Goal: Information Seeking & Learning: Learn about a topic

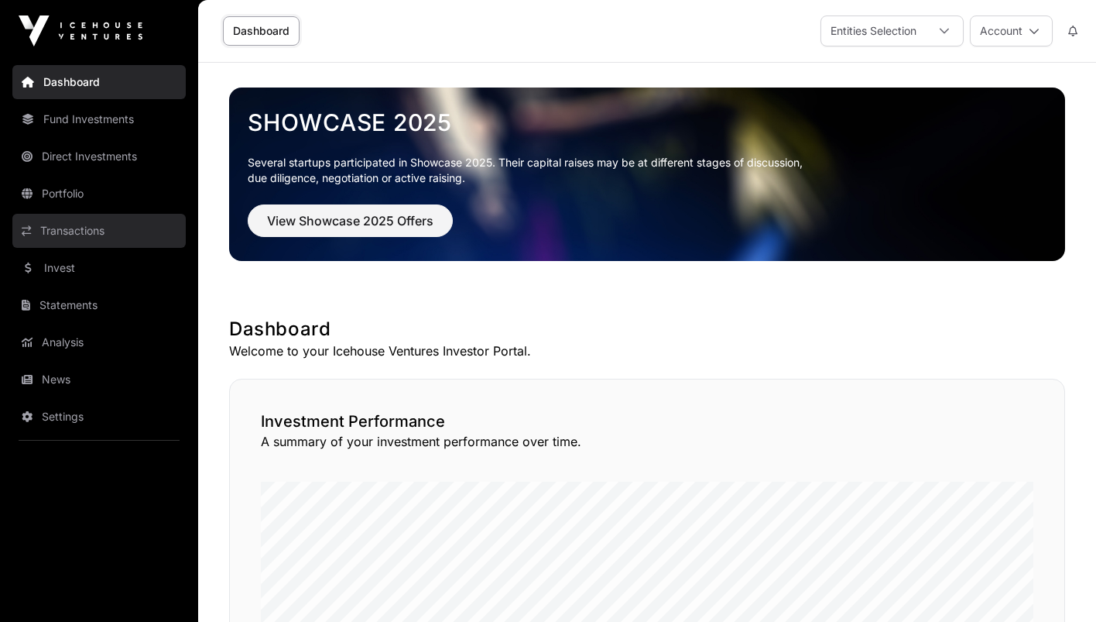
click at [63, 238] on link "Transactions" at bounding box center [98, 231] width 173 height 34
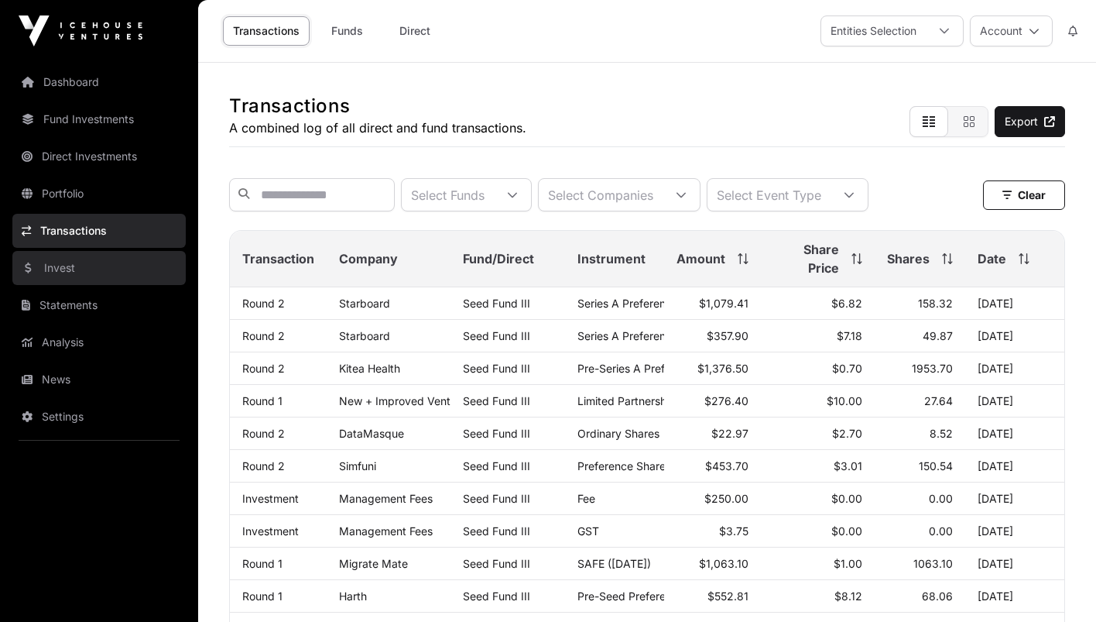
click at [58, 259] on link "Invest" at bounding box center [98, 268] width 173 height 34
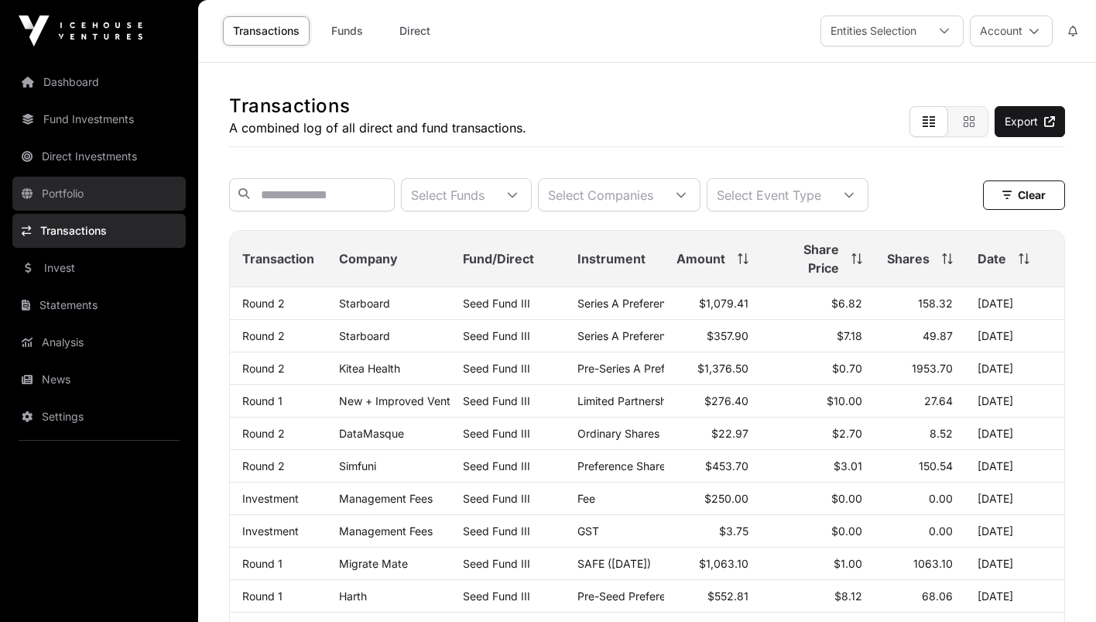
click at [76, 197] on link "Portfolio" at bounding box center [98, 194] width 173 height 34
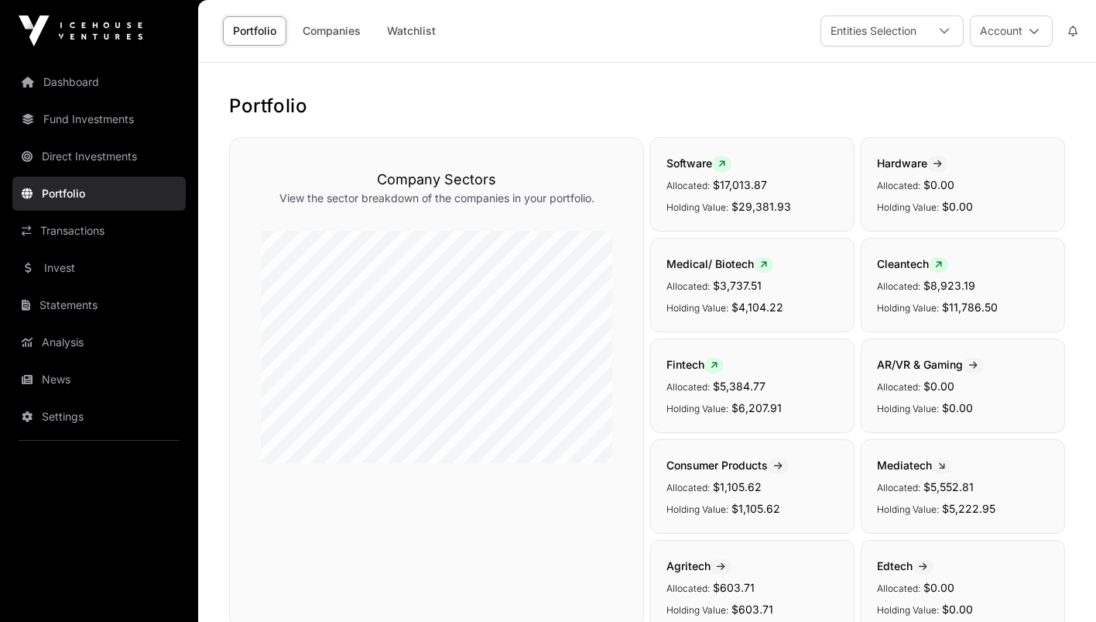
click at [76, 197] on link "Portfolio" at bounding box center [98, 194] width 173 height 34
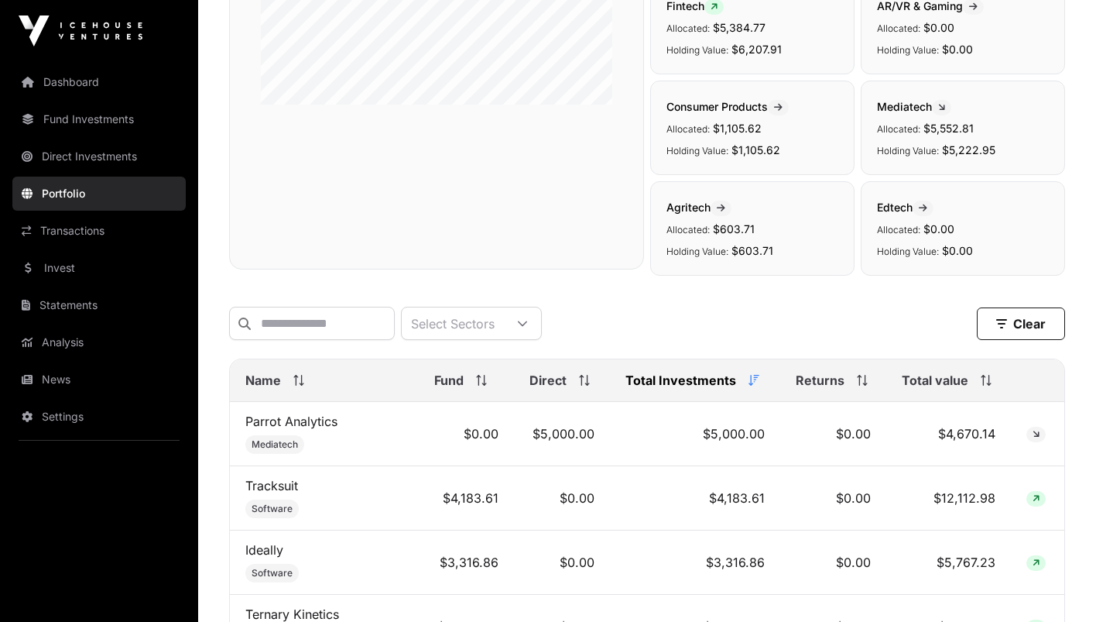
scroll to position [527, 0]
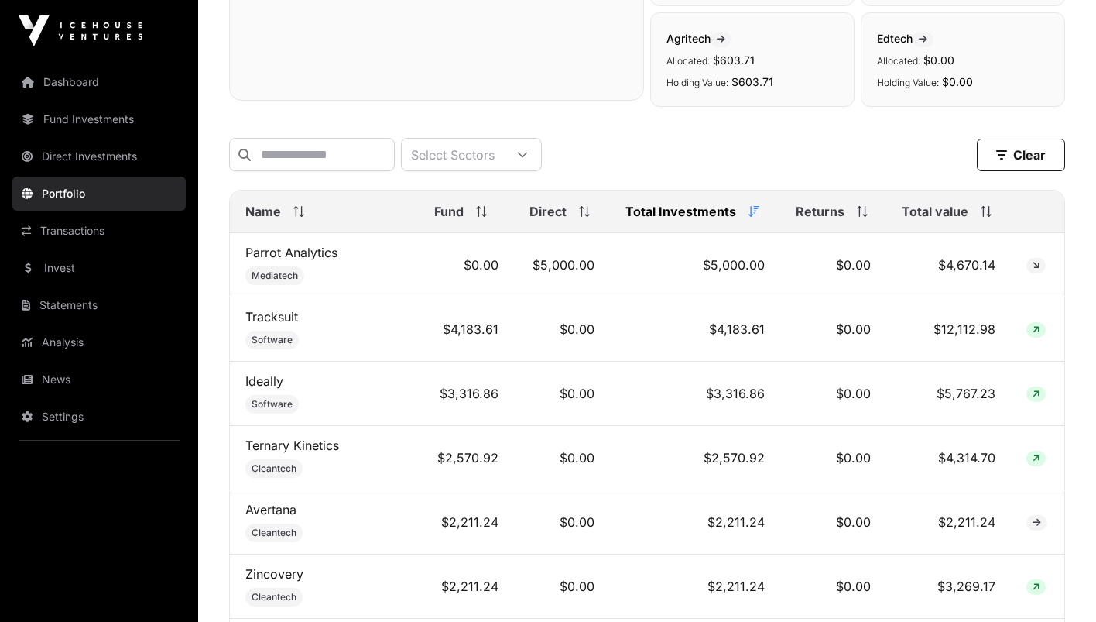
click at [695, 208] on span "Total Investments" at bounding box center [681, 211] width 111 height 19
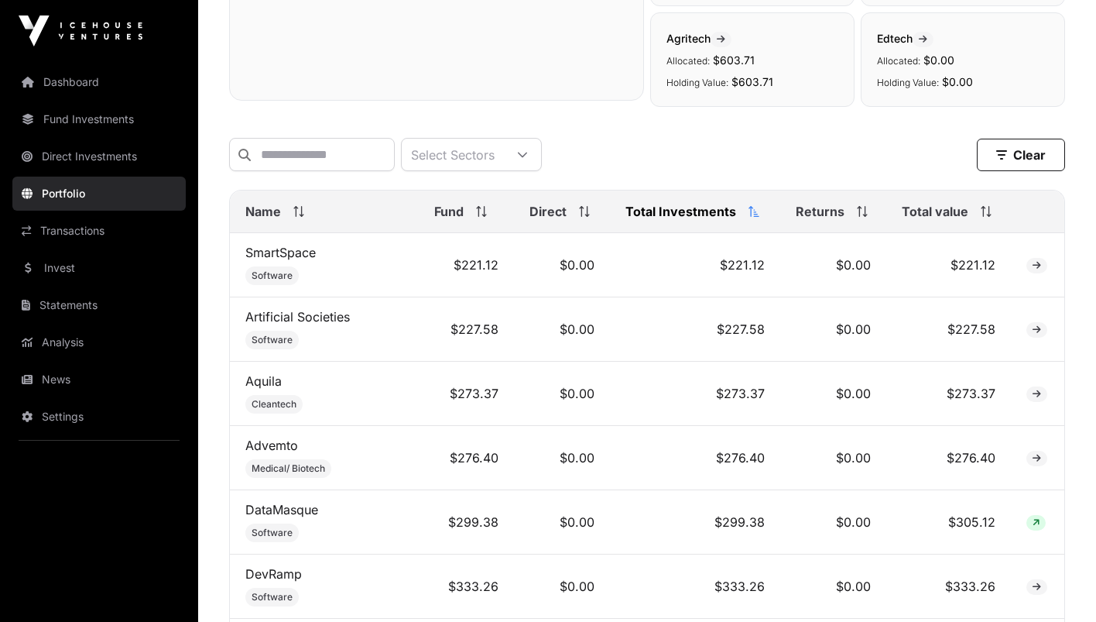
click at [695, 208] on span "Total Investments" at bounding box center [681, 211] width 111 height 19
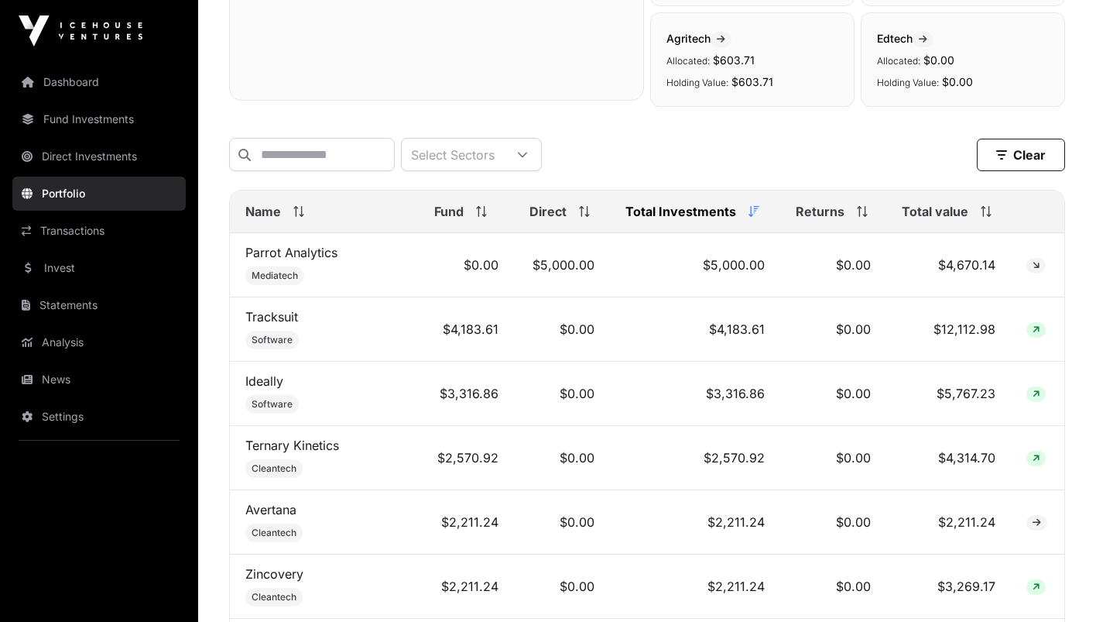
click at [977, 197] on th "Total value" at bounding box center [949, 211] width 125 height 43
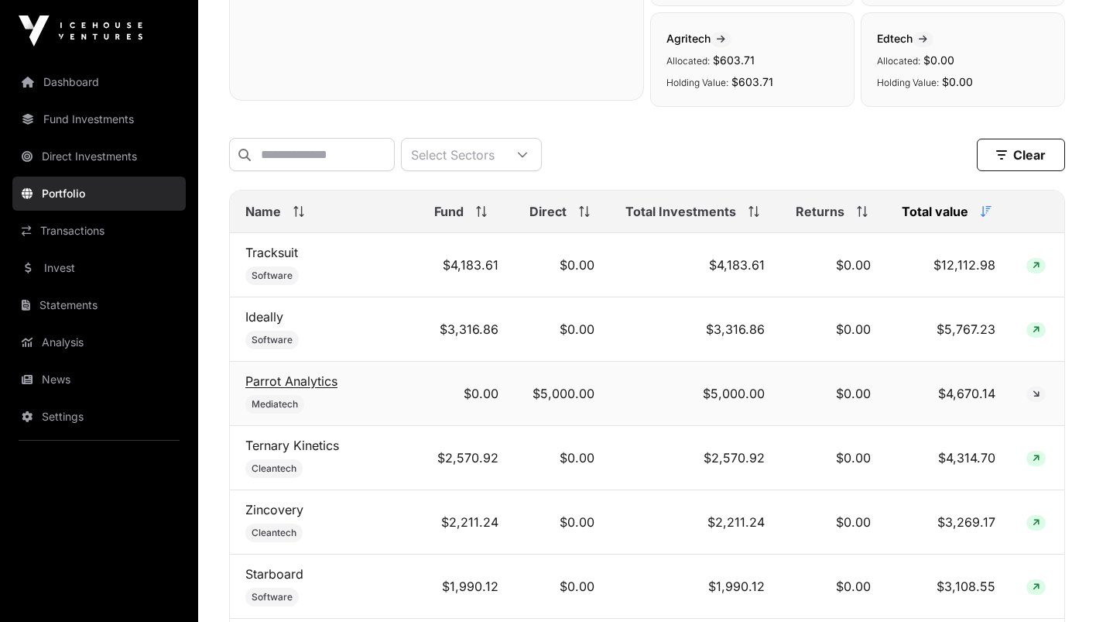
click at [263, 380] on link "Parrot Analytics" at bounding box center [291, 380] width 92 height 15
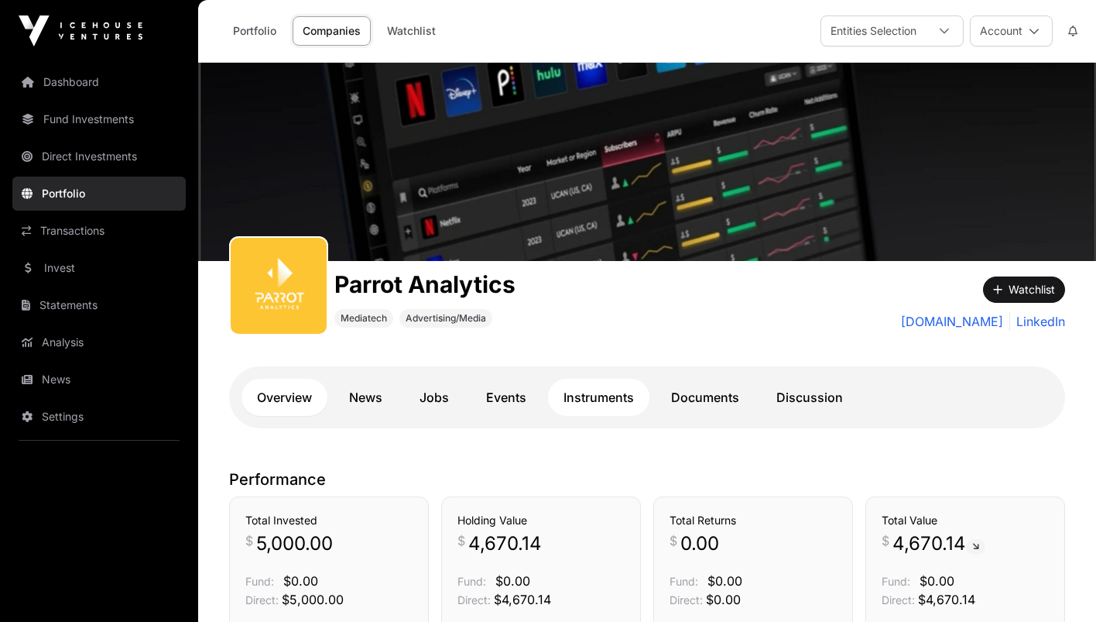
click at [611, 401] on link "Instruments" at bounding box center [598, 397] width 101 height 37
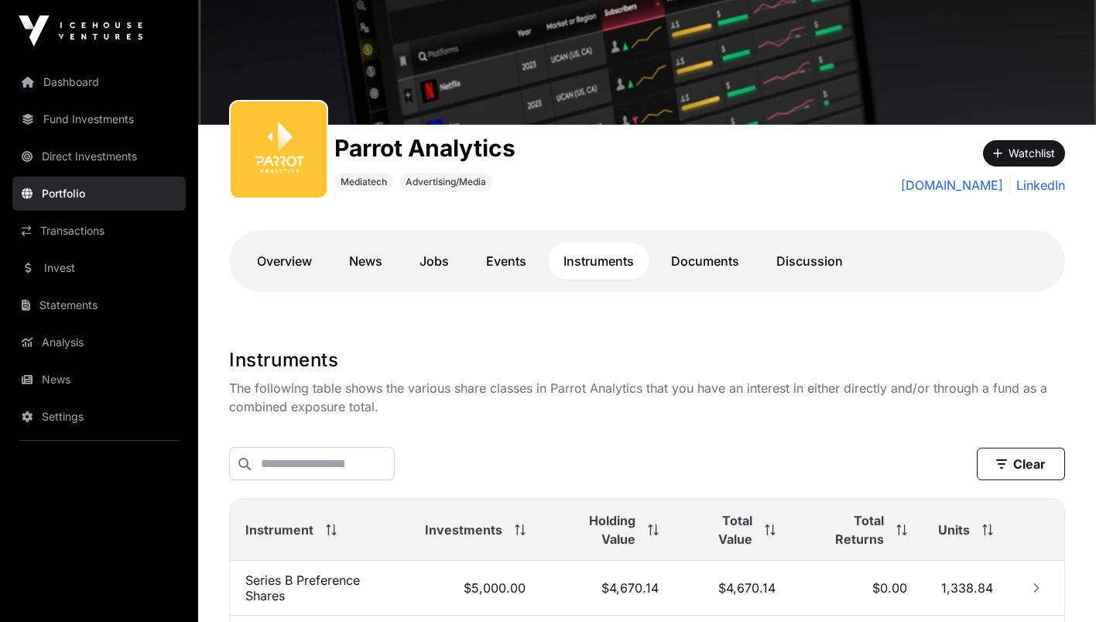
scroll to position [311, 0]
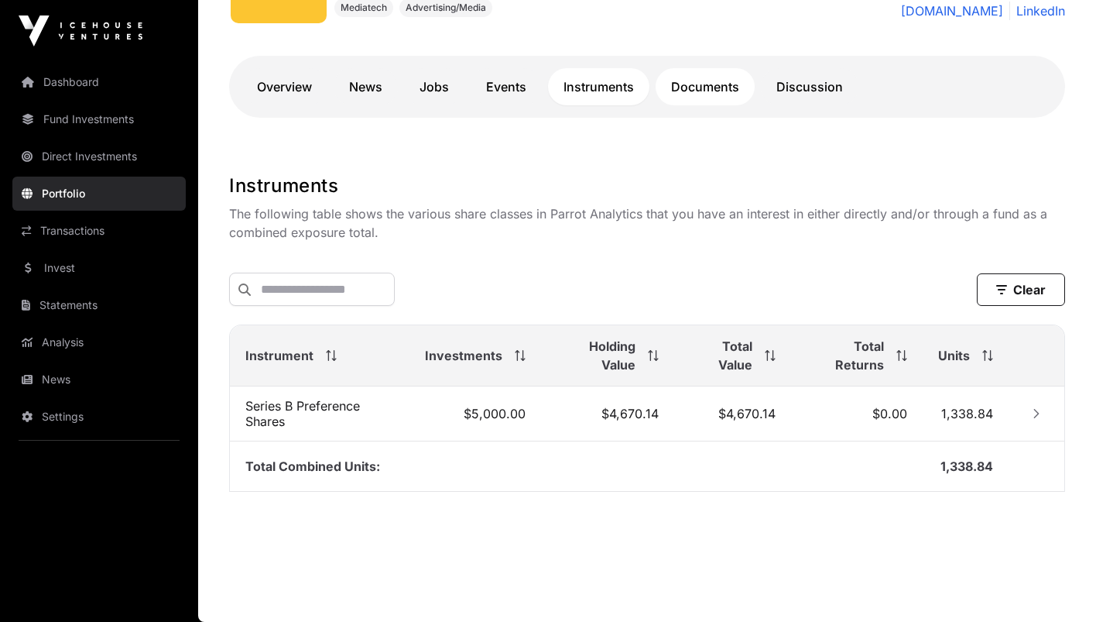
click at [713, 91] on link "Documents" at bounding box center [705, 86] width 99 height 37
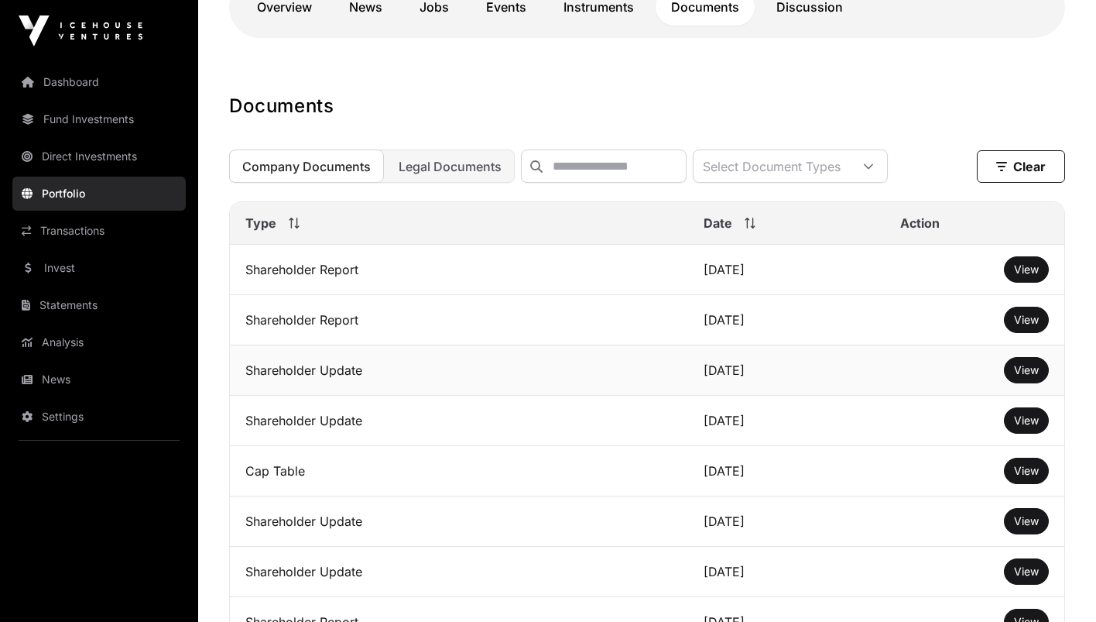
scroll to position [512, 0]
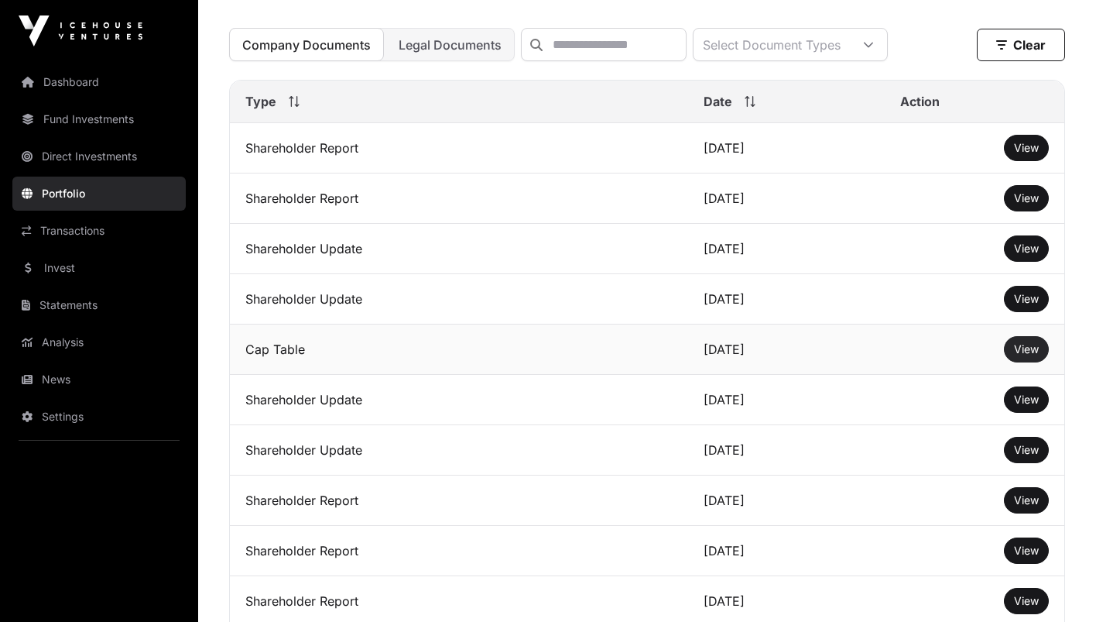
click at [1034, 355] on span "View" at bounding box center [1026, 348] width 25 height 13
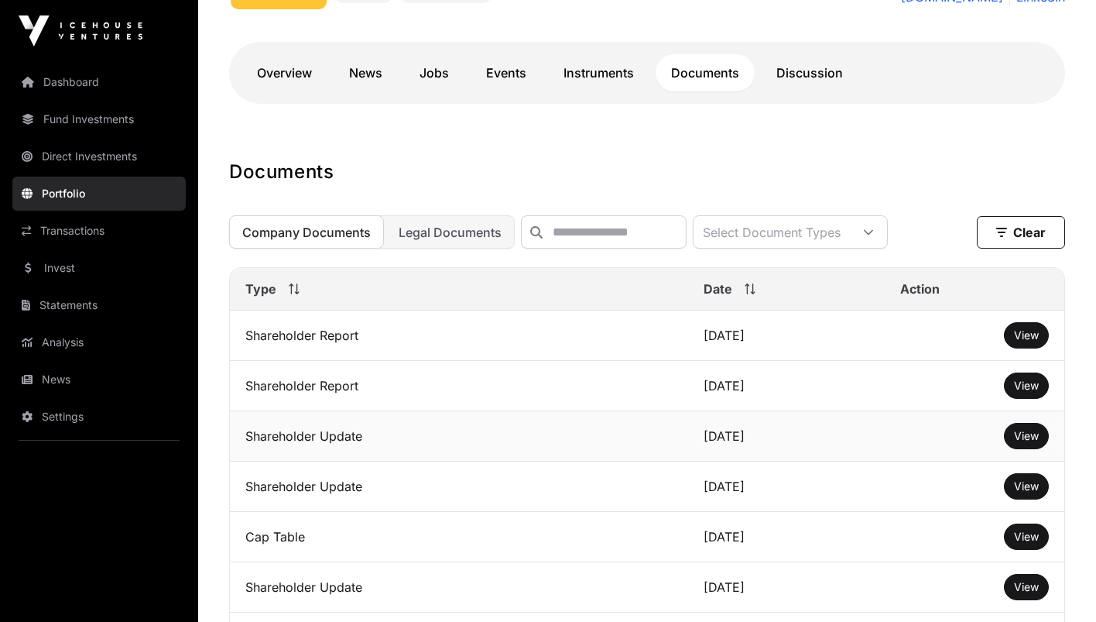
scroll to position [0, 0]
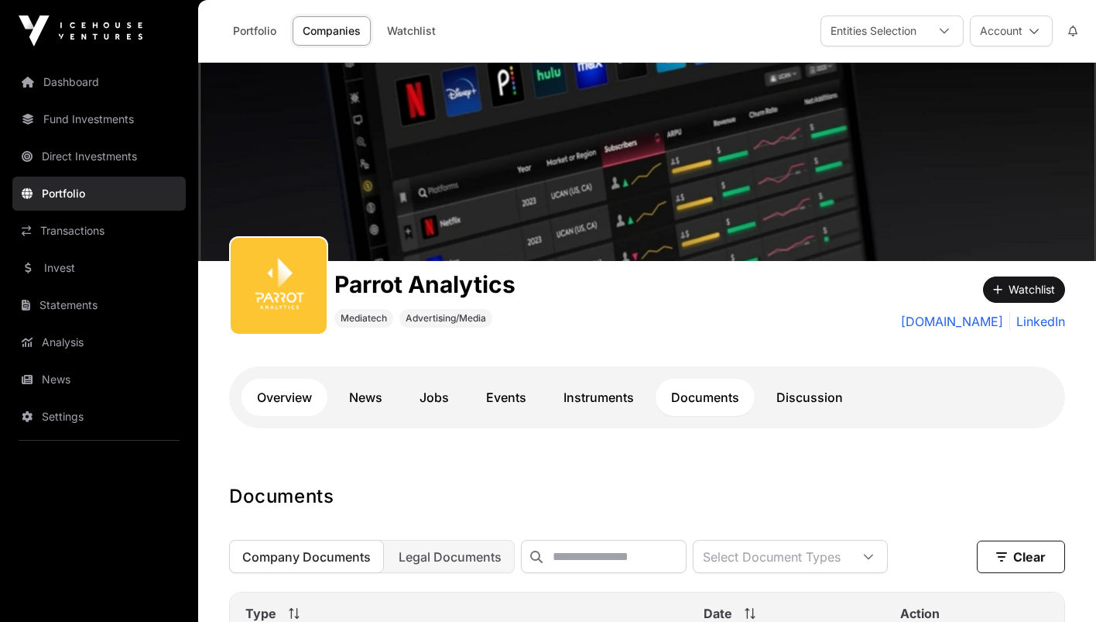
click at [293, 411] on link "Overview" at bounding box center [285, 397] width 86 height 37
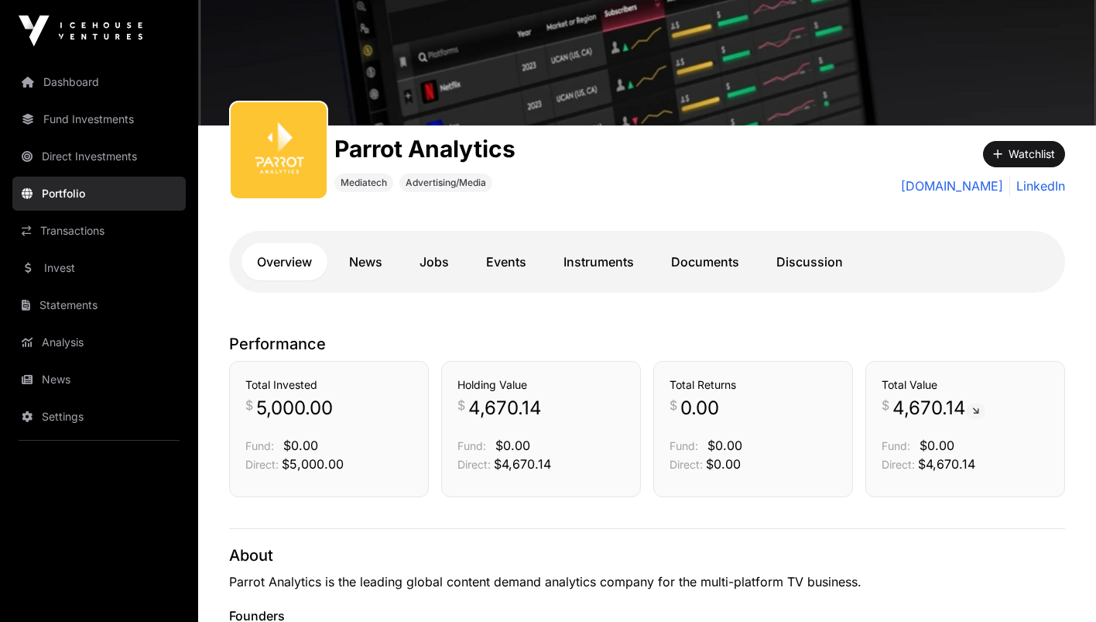
scroll to position [80, 0]
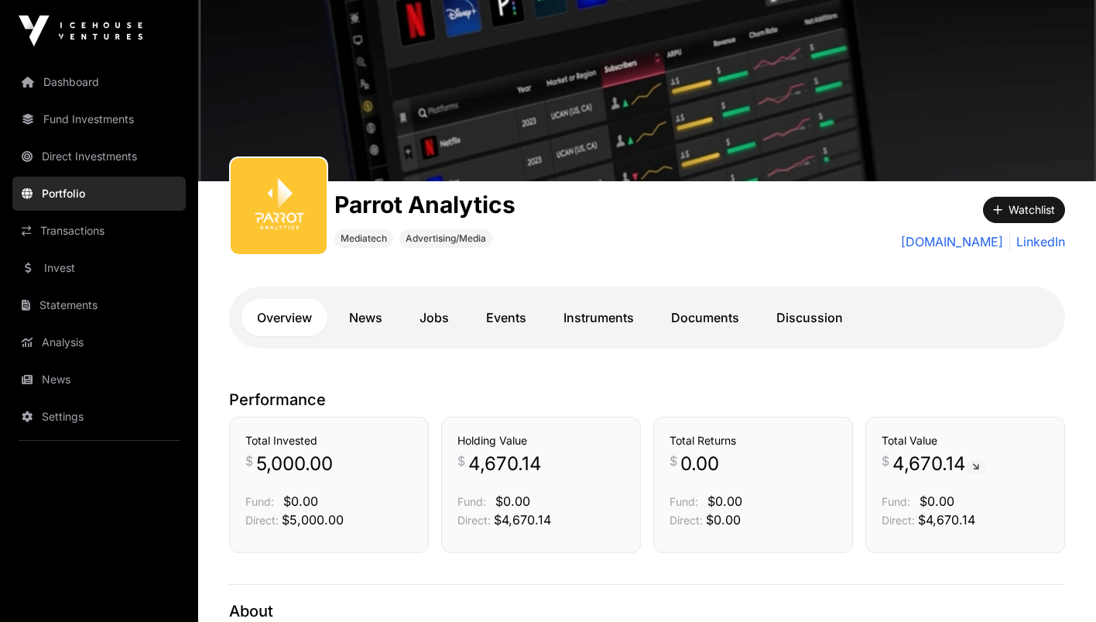
click at [63, 201] on link "Portfolio" at bounding box center [98, 194] width 173 height 34
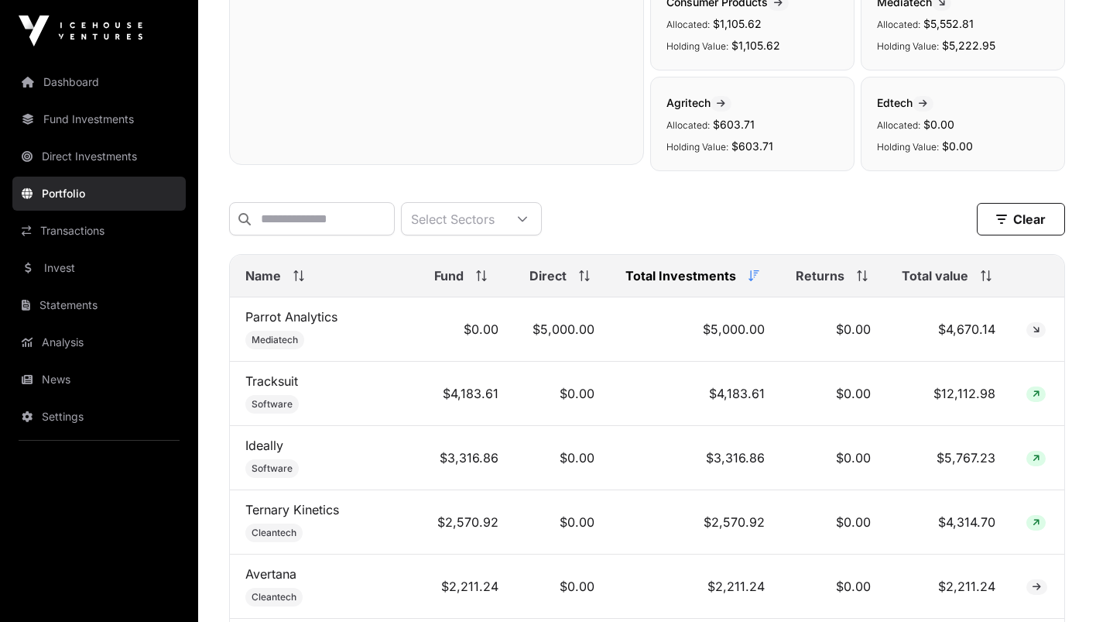
scroll to position [646, 0]
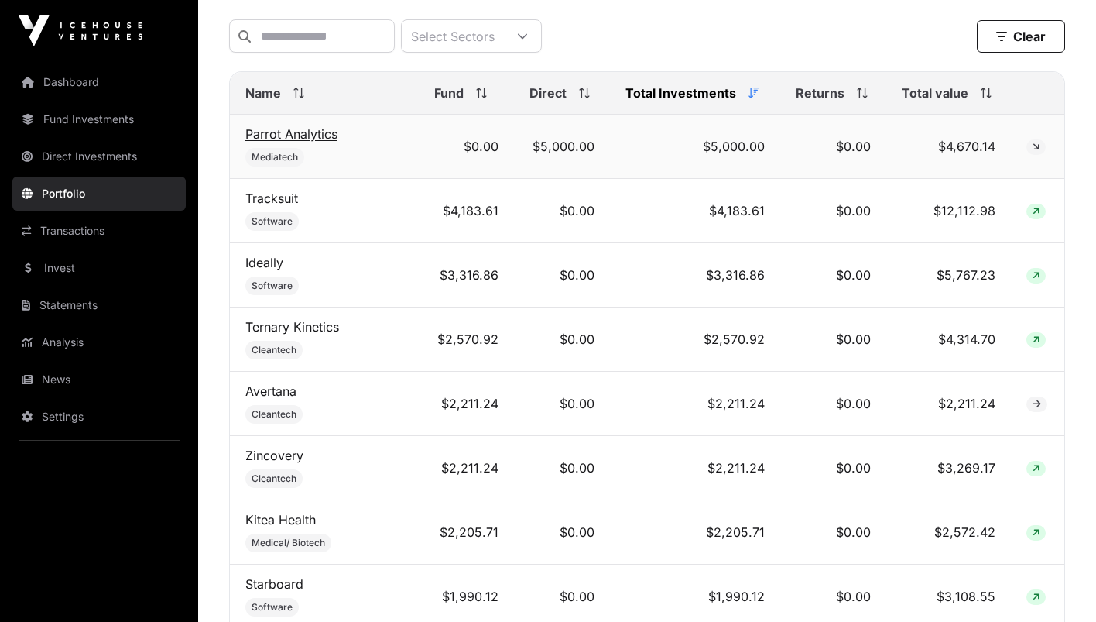
click at [329, 136] on link "Parrot Analytics" at bounding box center [291, 133] width 92 height 15
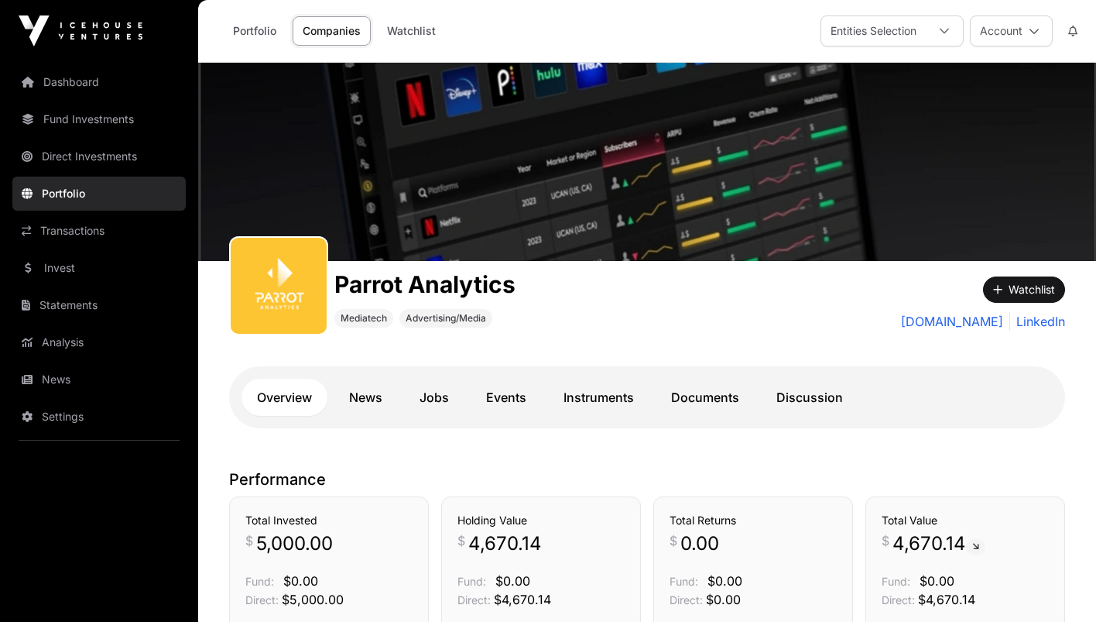
scroll to position [244, 0]
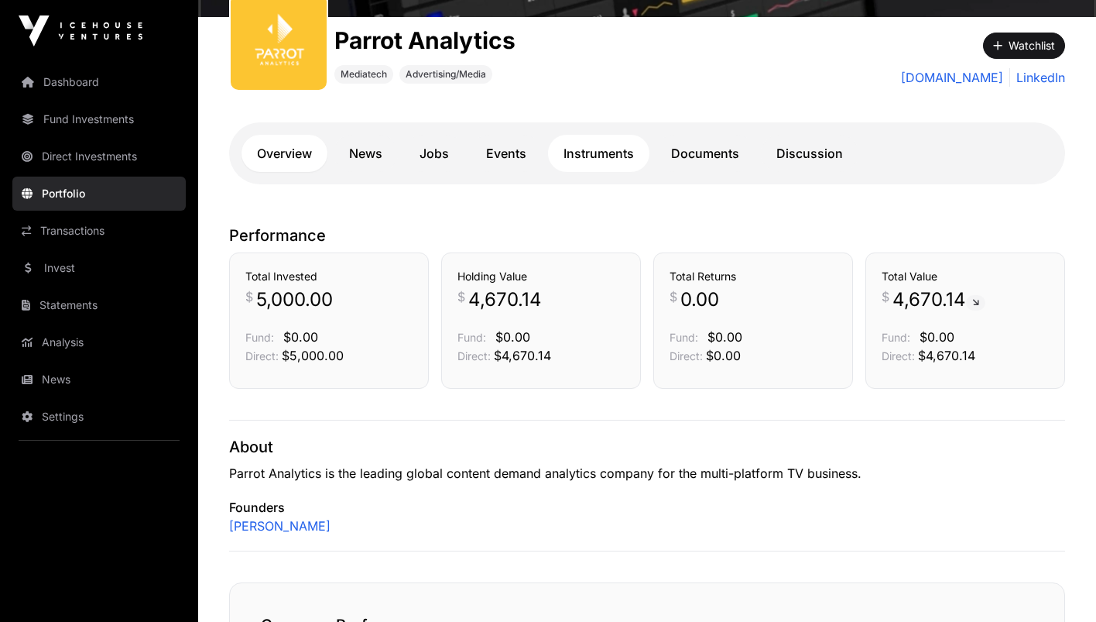
click at [599, 153] on link "Instruments" at bounding box center [598, 153] width 101 height 37
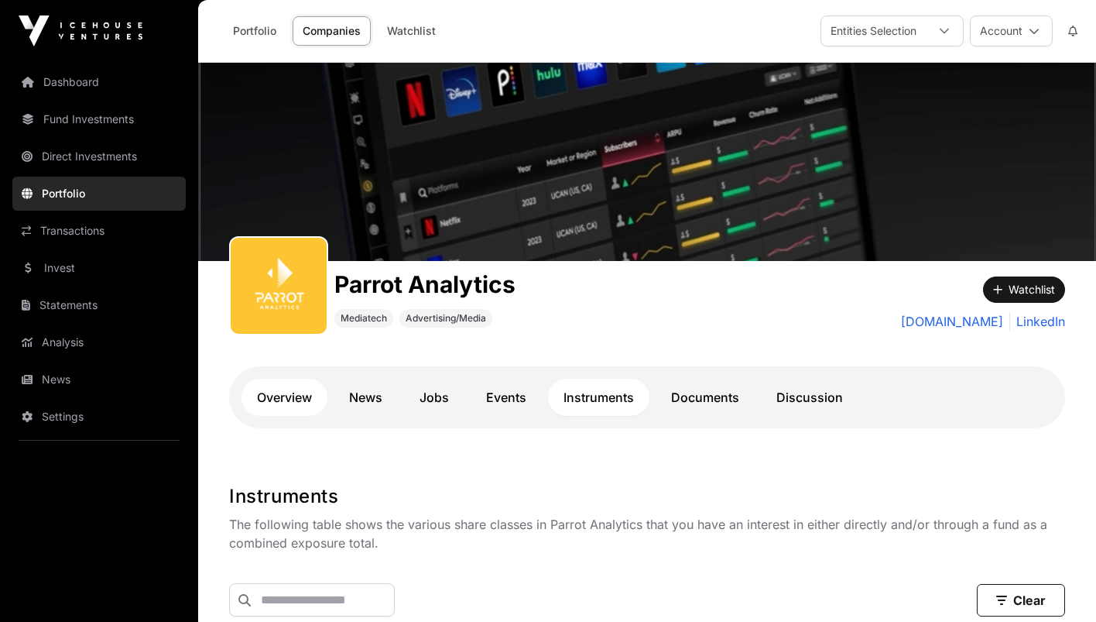
click at [289, 386] on link "Overview" at bounding box center [285, 397] width 86 height 37
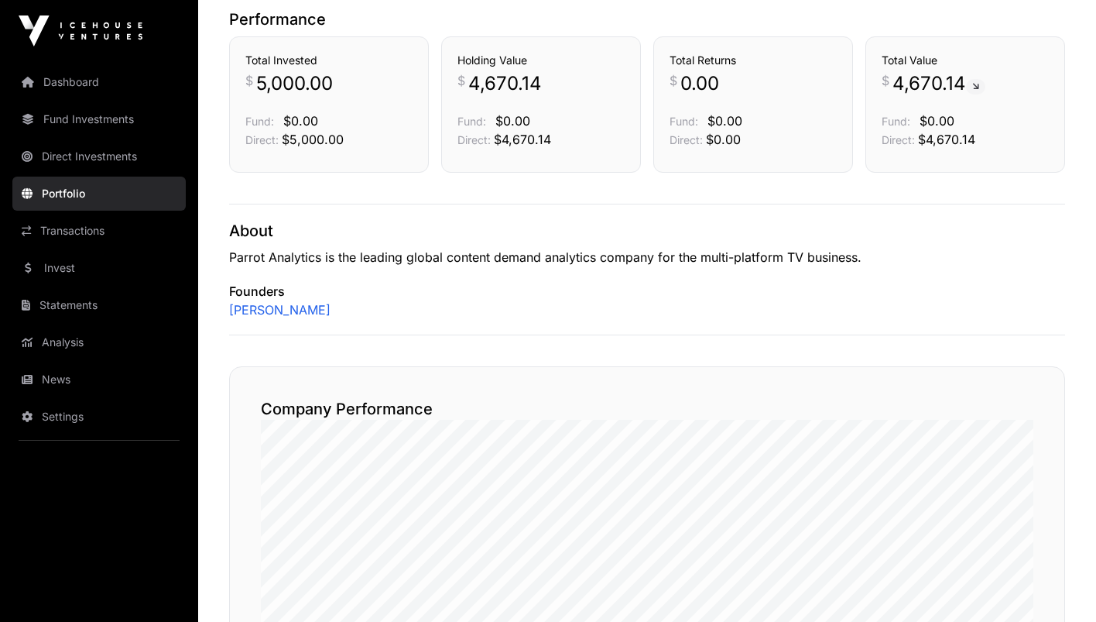
scroll to position [691, 0]
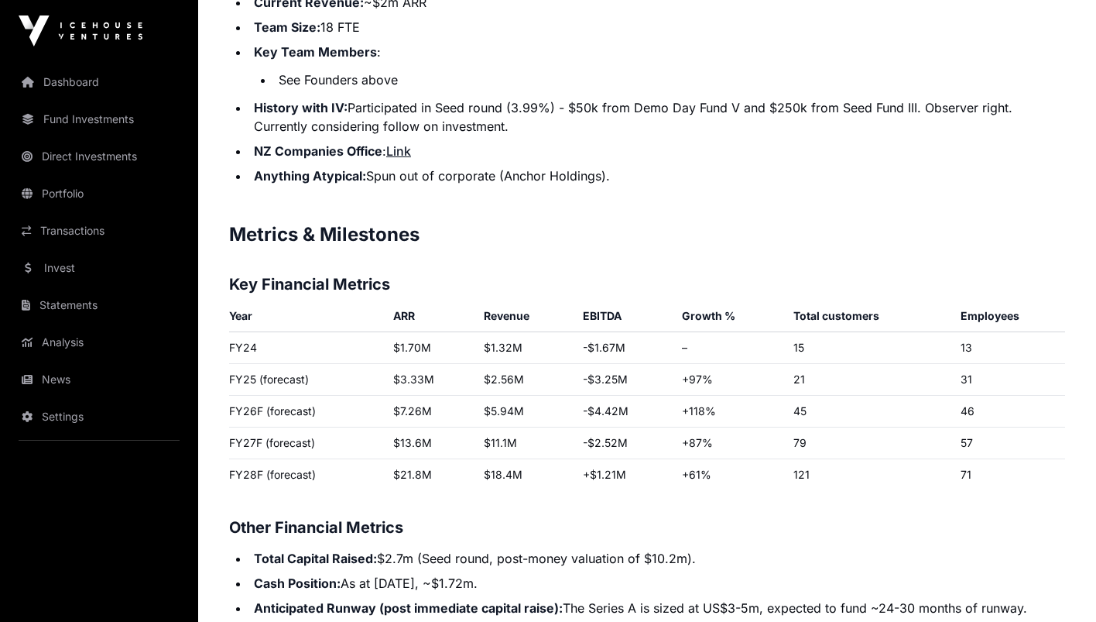
scroll to position [2330, 0]
